Goal: Task Accomplishment & Management: Use online tool/utility

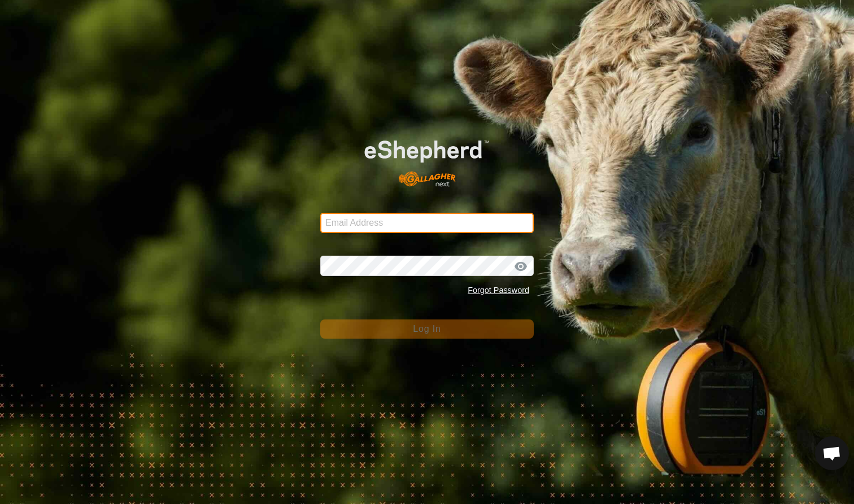
type input "mlwood@xtra.co.nz"
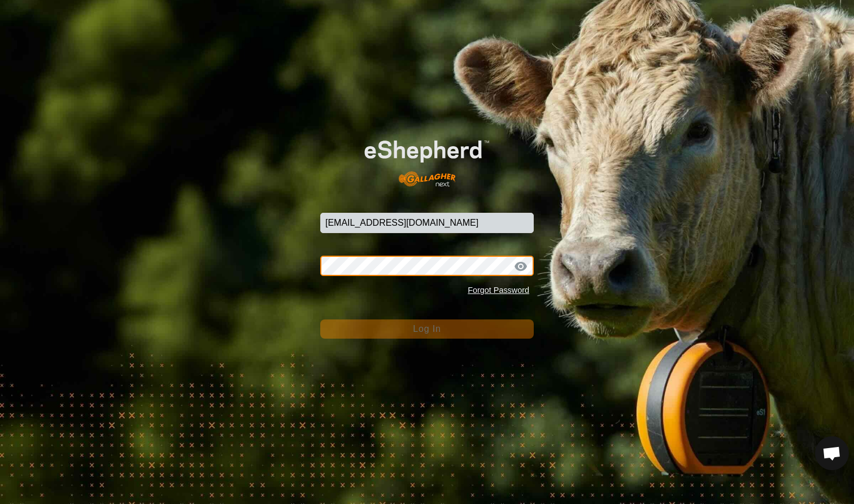
click at [427, 329] on button "Log In" at bounding box center [426, 329] width 213 height 19
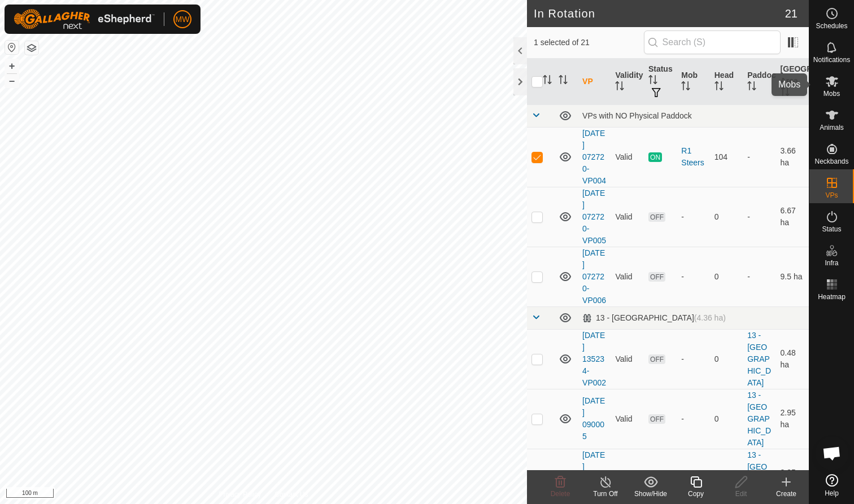
click at [836, 94] on span "Mobs" at bounding box center [831, 93] width 16 height 7
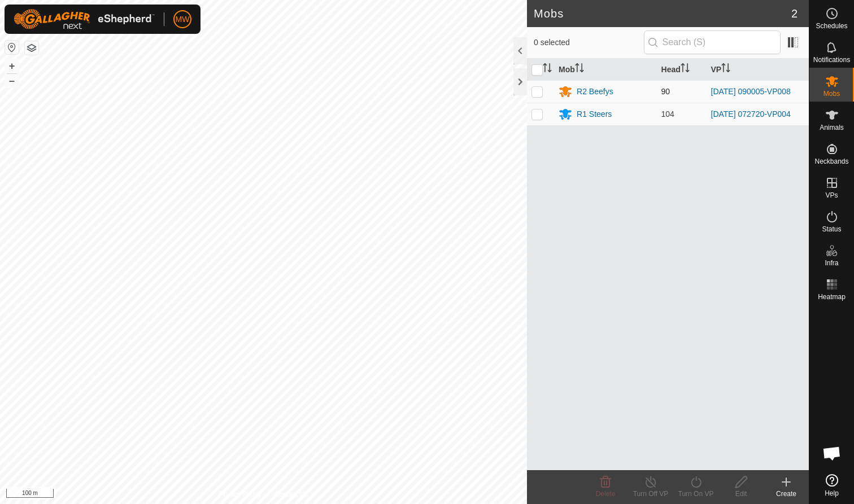
click at [539, 94] on p-checkbox at bounding box center [536, 91] width 11 height 9
click at [695, 488] on icon at bounding box center [696, 483] width 14 height 14
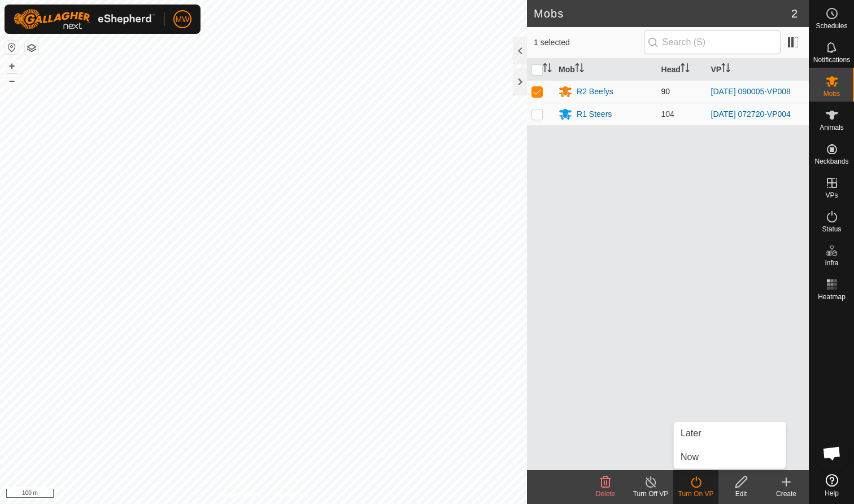
click at [536, 90] on p-checkbox at bounding box center [536, 91] width 11 height 9
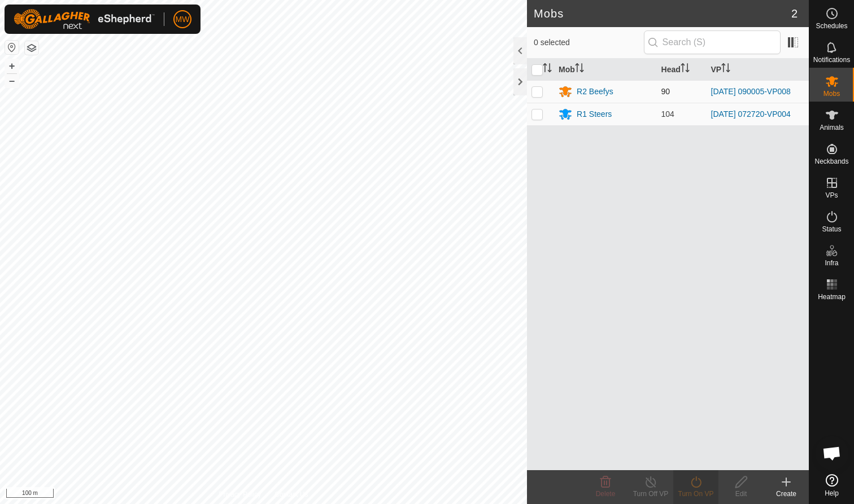
checkbox input "false"
click at [538, 116] on p-checkbox at bounding box center [536, 114] width 11 height 9
checkbox input "true"
click at [700, 481] on icon at bounding box center [696, 482] width 10 height 11
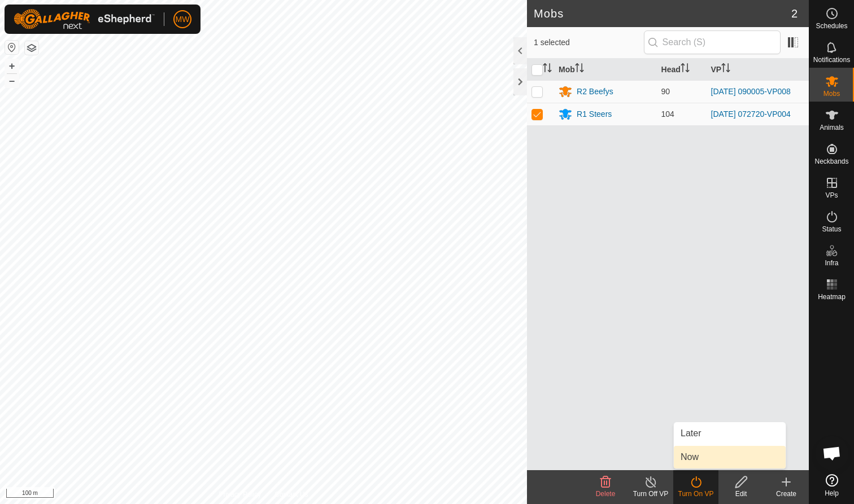
click at [691, 457] on link "Now" at bounding box center [730, 457] width 112 height 23
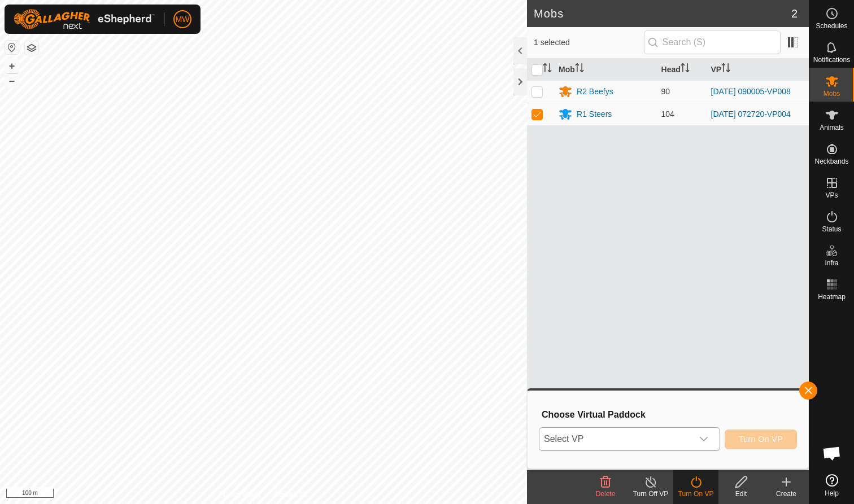
click at [706, 439] on icon "dropdown trigger" at bounding box center [703, 439] width 9 height 9
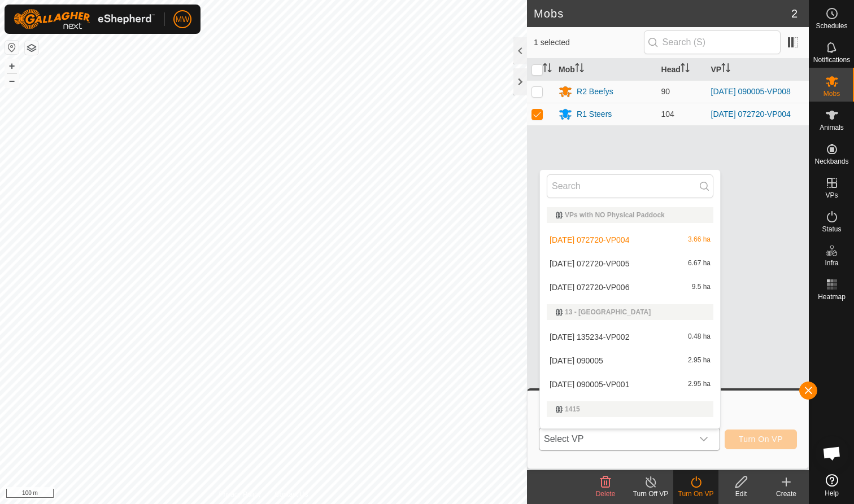
scroll to position [17, 0]
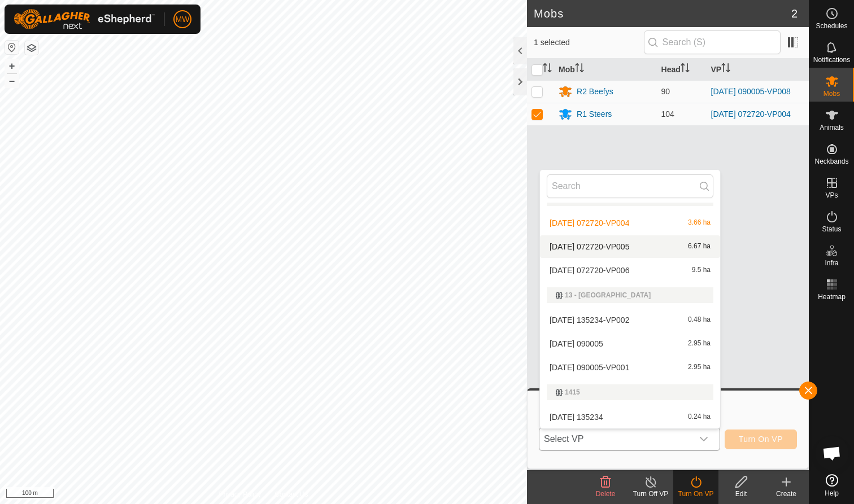
click at [598, 245] on li "2025-09-27 072720-VP005 6.67 ha" at bounding box center [630, 247] width 180 height 23
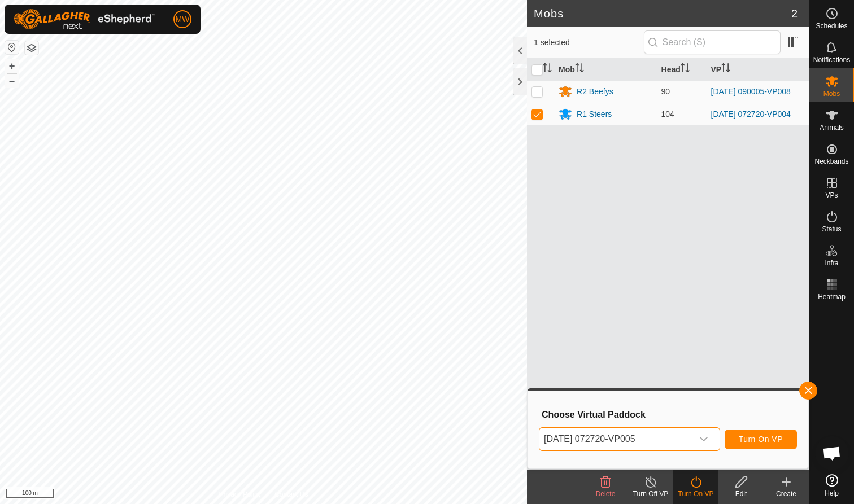
click at [761, 440] on span "Turn On VP" at bounding box center [761, 439] width 44 height 9
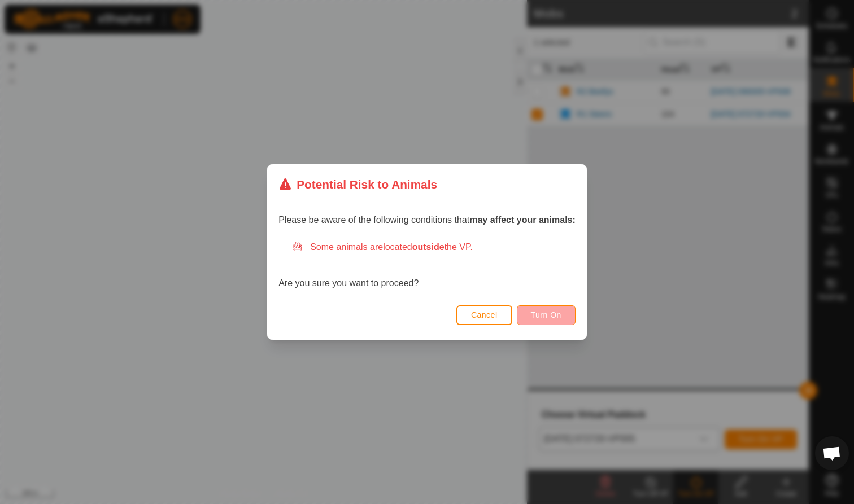
click at [564, 317] on button "Turn On" at bounding box center [546, 316] width 59 height 20
